Goal: Participate in discussion: Engage in conversation with other users on a specific topic

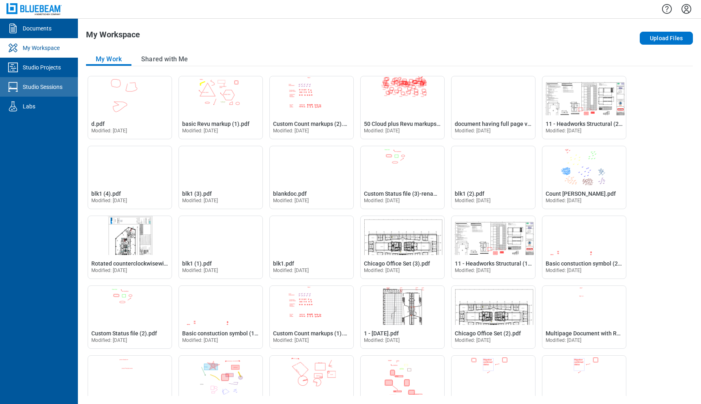
click at [47, 82] on link "Studio Sessions" at bounding box center [39, 86] width 78 height 19
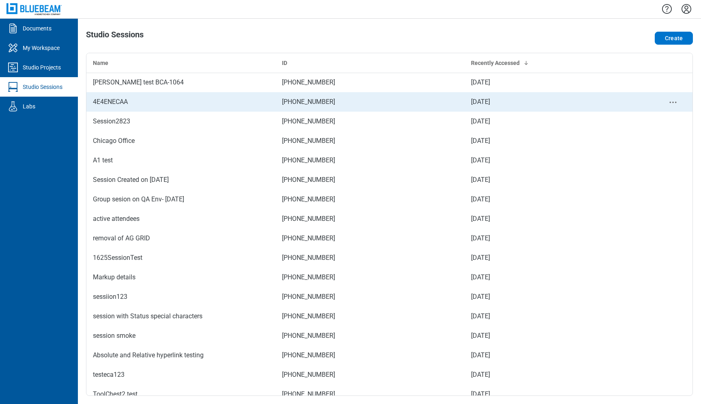
click at [176, 99] on div "4E4ENECAA" at bounding box center [181, 102] width 176 height 10
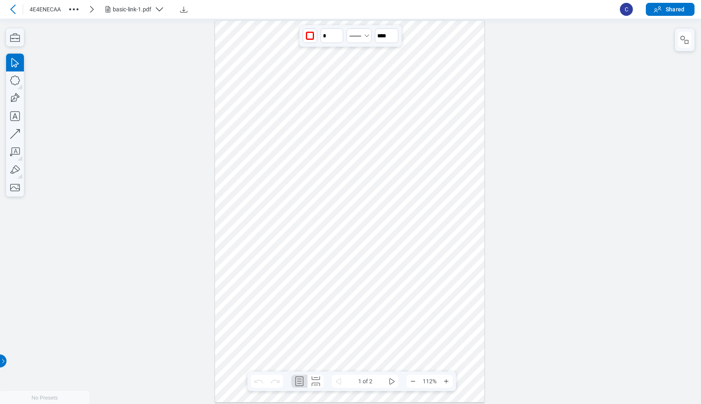
click at [296, 257] on div at bounding box center [349, 210] width 269 height 381
drag, startPoint x: 227, startPoint y: 258, endPoint x: 237, endPoint y: 258, distance: 9.7
click at [237, 258] on div at bounding box center [349, 210] width 269 height 381
click at [262, 223] on div at bounding box center [349, 210] width 269 height 381
drag, startPoint x: 260, startPoint y: 221, endPoint x: 412, endPoint y: 213, distance: 151.9
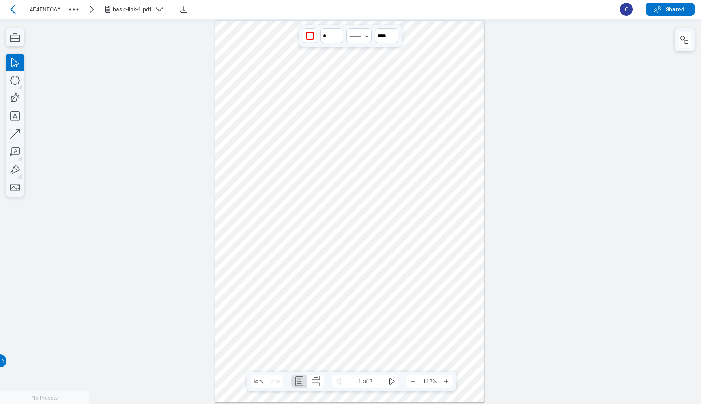
click at [412, 213] on div at bounding box center [349, 210] width 269 height 381
drag, startPoint x: 397, startPoint y: 210, endPoint x: 389, endPoint y: 212, distance: 8.3
click at [389, 212] on div at bounding box center [349, 210] width 269 height 381
drag, startPoint x: 409, startPoint y: 191, endPoint x: 404, endPoint y: 199, distance: 9.6
click at [404, 199] on div at bounding box center [349, 210] width 269 height 381
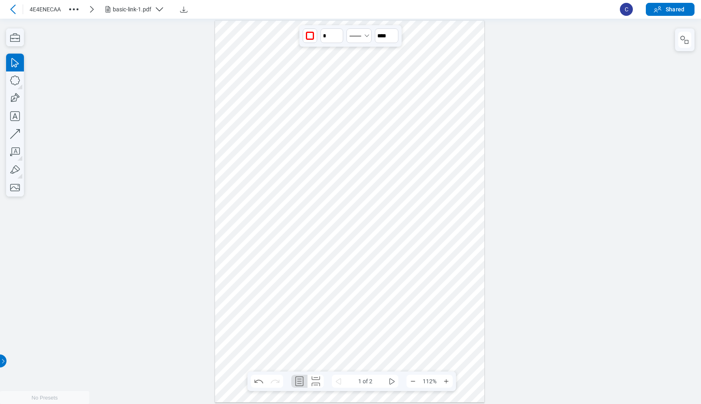
drag, startPoint x: 395, startPoint y: 200, endPoint x: 393, endPoint y: 213, distance: 13.1
click at [393, 213] on div at bounding box center [349, 210] width 269 height 381
drag, startPoint x: 412, startPoint y: 205, endPoint x: 409, endPoint y: 165, distance: 39.9
click at [409, 165] on div at bounding box center [349, 210] width 269 height 381
drag, startPoint x: 425, startPoint y: 208, endPoint x: 385, endPoint y: 213, distance: 40.0
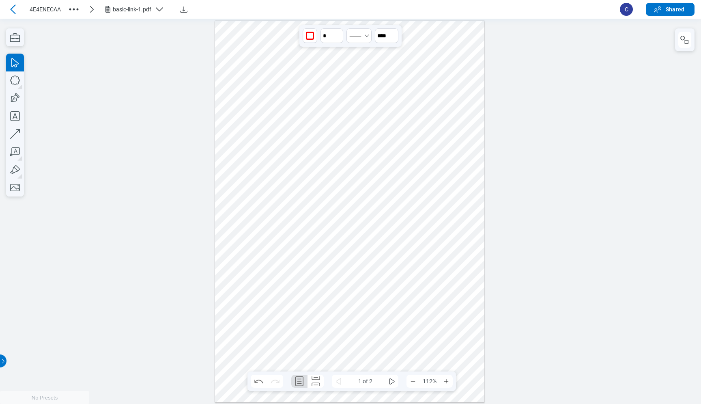
click at [385, 213] on div at bounding box center [349, 210] width 269 height 381
drag, startPoint x: 374, startPoint y: 170, endPoint x: 365, endPoint y: 179, distance: 12.6
click at [365, 179] on div at bounding box center [349, 210] width 269 height 381
drag, startPoint x: 249, startPoint y: 178, endPoint x: 318, endPoint y: 236, distance: 90.4
click at [318, 236] on div at bounding box center [349, 210] width 269 height 381
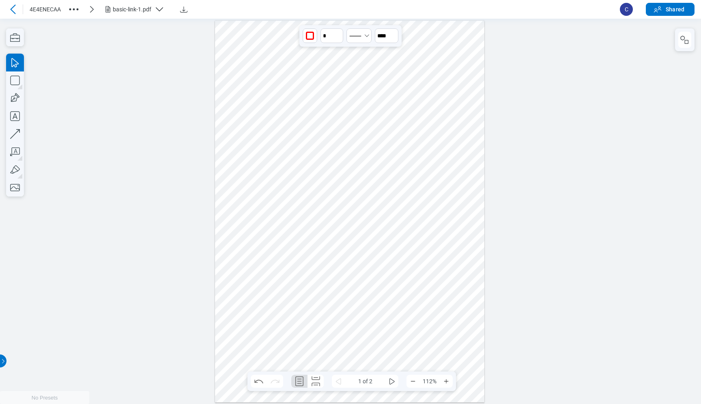
click at [371, 207] on div at bounding box center [349, 210] width 269 height 381
click at [345, 178] on span at bounding box center [394, 176] width 100 height 6
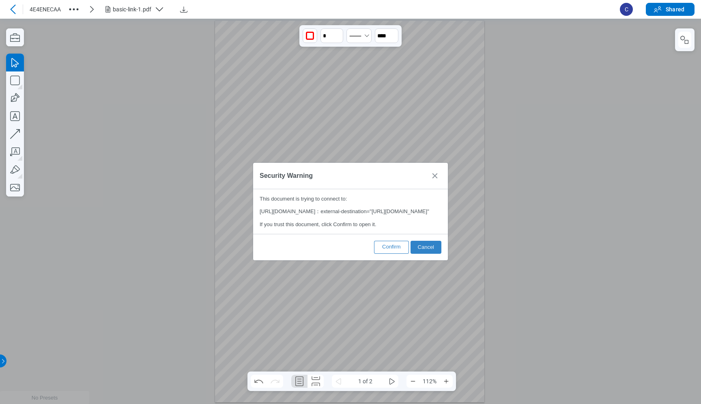
drag, startPoint x: 345, startPoint y: 180, endPoint x: 293, endPoint y: 137, distance: 66.8
click at [293, 137] on div "No Presets .cls-1{fill:#8c8c8c;} icon - detach .cls-1{fill:#8c8c8c;} icon - det…" at bounding box center [350, 210] width 701 height 385
click at [421, 249] on span "Cancel" at bounding box center [426, 246] width 16 height 6
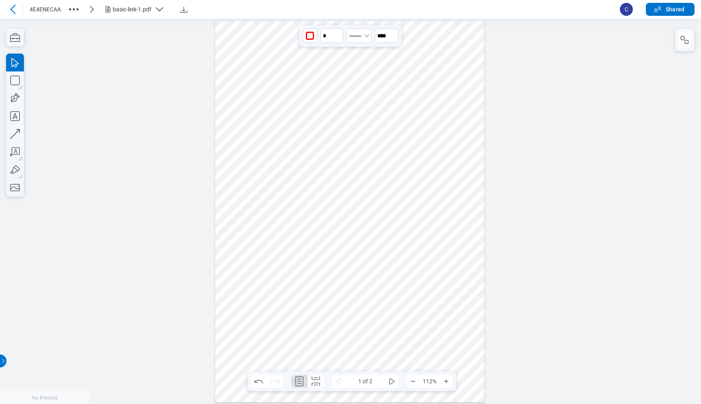
drag, startPoint x: 346, startPoint y: 183, endPoint x: 404, endPoint y: 279, distance: 112.8
click at [404, 279] on div at bounding box center [349, 210] width 269 height 381
drag, startPoint x: 355, startPoint y: 231, endPoint x: 362, endPoint y: 253, distance: 23.0
click at [362, 254] on div at bounding box center [349, 210] width 269 height 381
drag, startPoint x: 417, startPoint y: 246, endPoint x: 413, endPoint y: 243, distance: 4.6
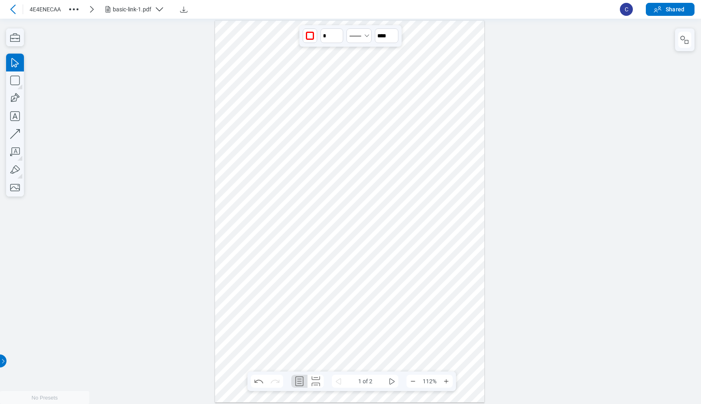
click at [413, 243] on div at bounding box center [349, 210] width 269 height 381
drag, startPoint x: 415, startPoint y: 332, endPoint x: 414, endPoint y: 318, distance: 14.3
click at [414, 318] on div at bounding box center [349, 210] width 269 height 381
drag, startPoint x: 377, startPoint y: 280, endPoint x: 406, endPoint y: 269, distance: 31.5
click at [406, 269] on div at bounding box center [349, 210] width 269 height 381
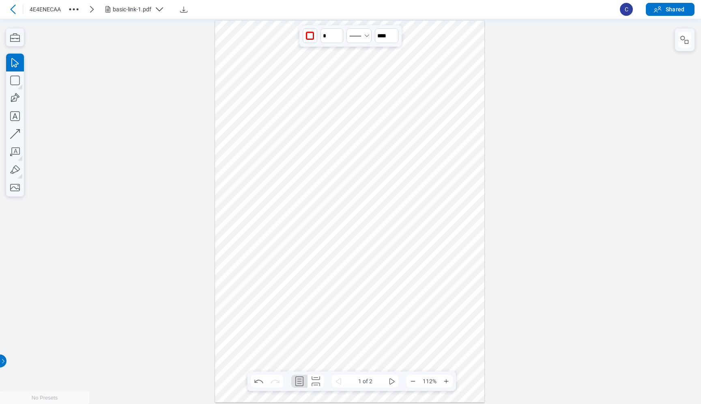
click at [277, 202] on div at bounding box center [349, 210] width 269 height 381
click at [284, 176] on span at bounding box center [290, 176] width 99 height 4
click at [287, 226] on div at bounding box center [349, 210] width 269 height 381
drag, startPoint x: 283, startPoint y: 238, endPoint x: 272, endPoint y: 256, distance: 20.9
click at [272, 256] on div at bounding box center [349, 210] width 269 height 381
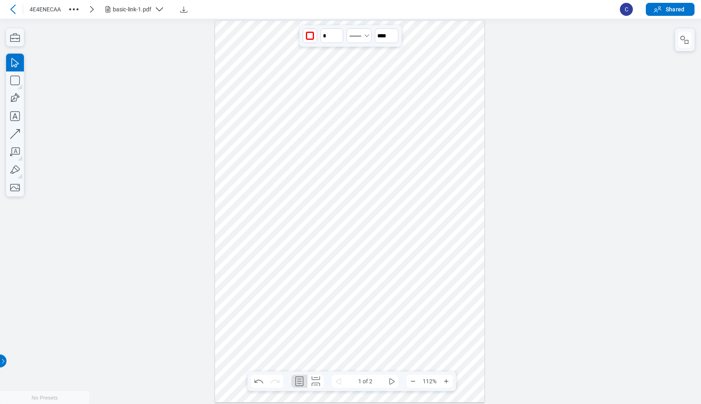
click at [434, 291] on div at bounding box center [349, 210] width 269 height 381
drag, startPoint x: 431, startPoint y: 304, endPoint x: 434, endPoint y: 259, distance: 44.7
click at [434, 259] on div at bounding box center [349, 210] width 269 height 381
drag, startPoint x: 429, startPoint y: 262, endPoint x: 378, endPoint y: 327, distance: 82.4
click at [378, 327] on div at bounding box center [349, 210] width 269 height 381
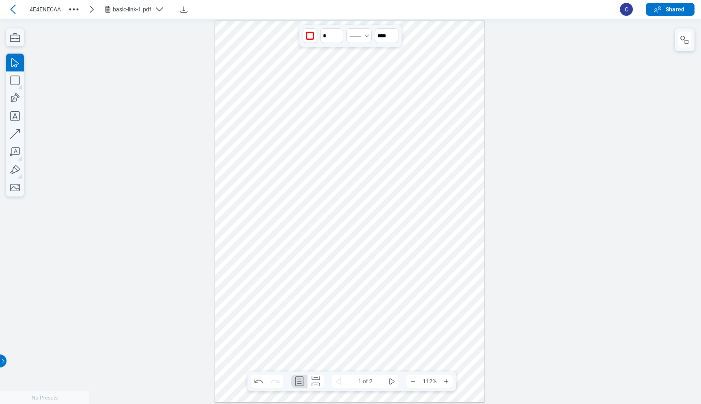
drag, startPoint x: 402, startPoint y: 296, endPoint x: 430, endPoint y: 258, distance: 47.1
click at [430, 258] on div at bounding box center [349, 210] width 269 height 381
click at [293, 240] on div at bounding box center [349, 210] width 269 height 381
drag, startPoint x: 300, startPoint y: 224, endPoint x: 298, endPoint y: 261, distance: 37.0
click at [298, 261] on div at bounding box center [349, 210] width 269 height 381
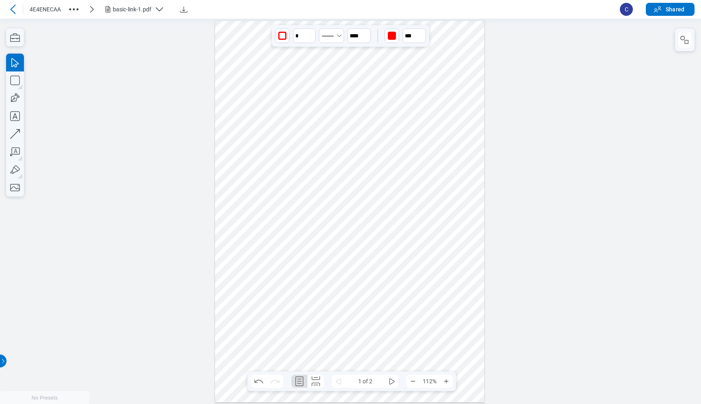
drag, startPoint x: 319, startPoint y: 254, endPoint x: 468, endPoint y: 248, distance: 149.8
click at [469, 248] on div at bounding box center [349, 210] width 269 height 381
click at [430, 245] on div at bounding box center [349, 210] width 269 height 381
drag, startPoint x: 470, startPoint y: 254, endPoint x: 253, endPoint y: 257, distance: 217.0
click at [253, 257] on div at bounding box center [349, 210] width 269 height 381
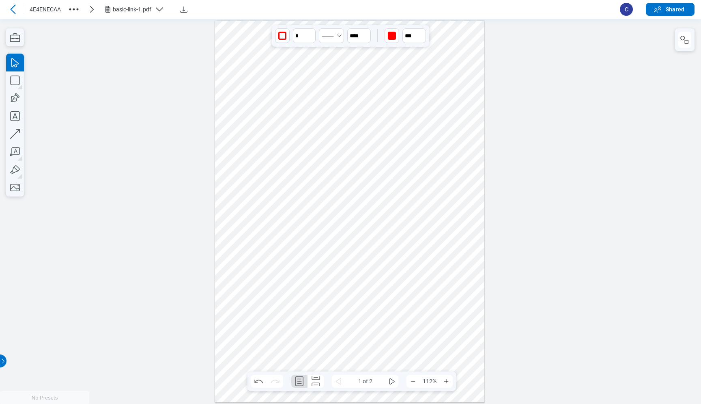
click at [322, 214] on div at bounding box center [349, 210] width 269 height 381
